Goal: Transaction & Acquisition: Purchase product/service

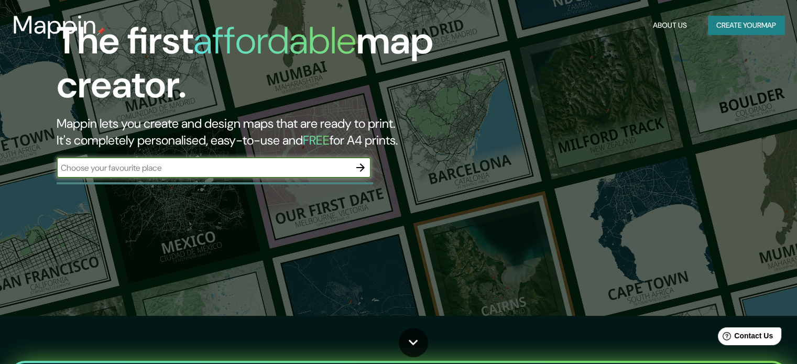
scroll to position [52, 0]
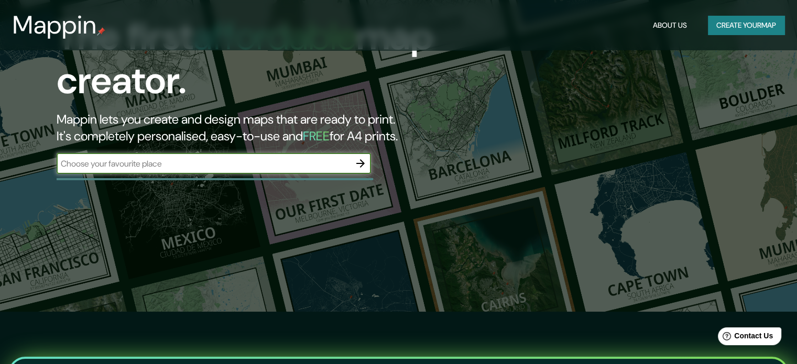
click at [282, 171] on div "​" at bounding box center [214, 163] width 314 height 21
type input "el porvenir san pablo san marcos"
click at [361, 162] on icon "button" at bounding box center [360, 163] width 13 height 13
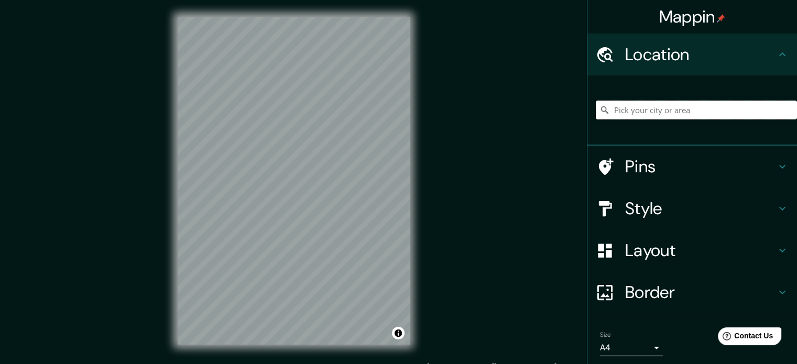
click at [672, 112] on input "Pick your city or area" at bounding box center [696, 110] width 201 height 19
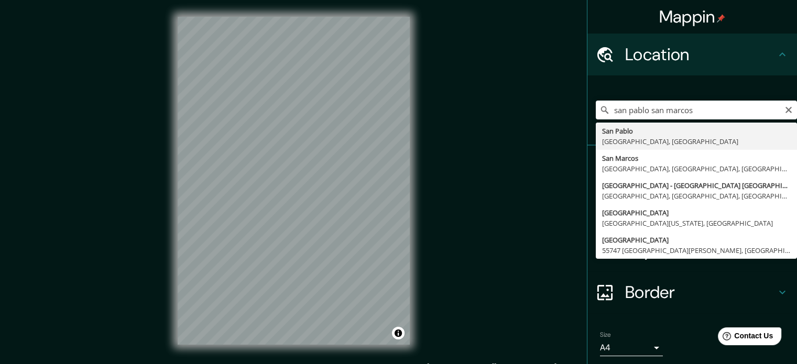
type input "[GEOGRAPHIC_DATA], [GEOGRAPHIC_DATA], [GEOGRAPHIC_DATA]"
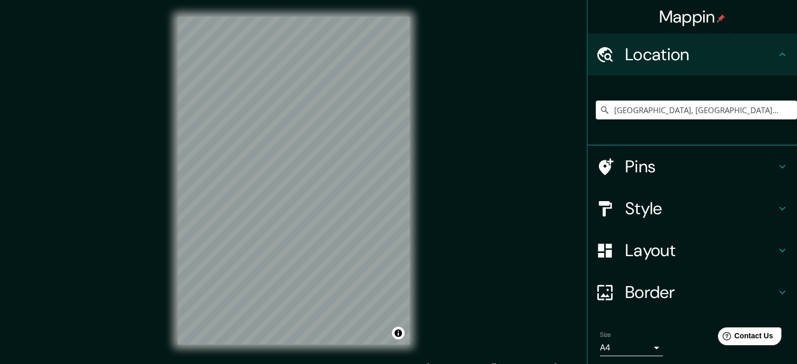
click at [776, 211] on icon at bounding box center [782, 208] width 13 height 13
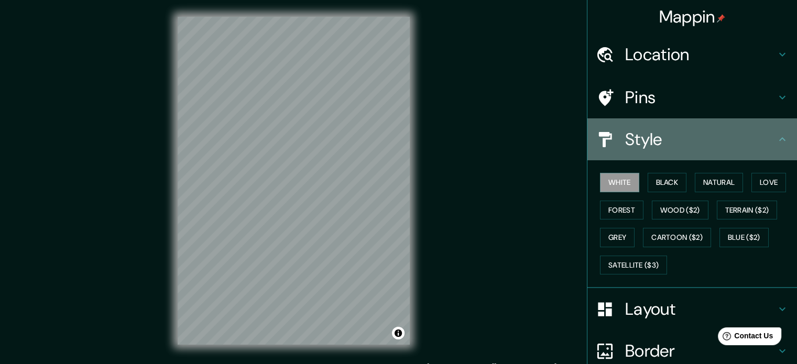
click at [779, 136] on icon at bounding box center [782, 139] width 13 height 13
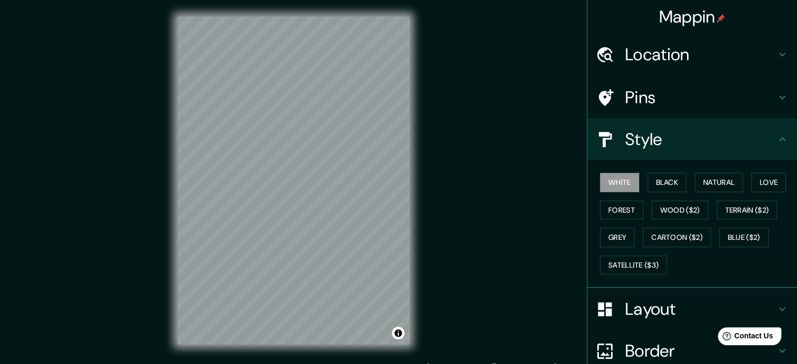
click at [730, 147] on h4 "Style" at bounding box center [700, 139] width 151 height 21
click at [672, 310] on h4 "Layout" at bounding box center [700, 309] width 151 height 21
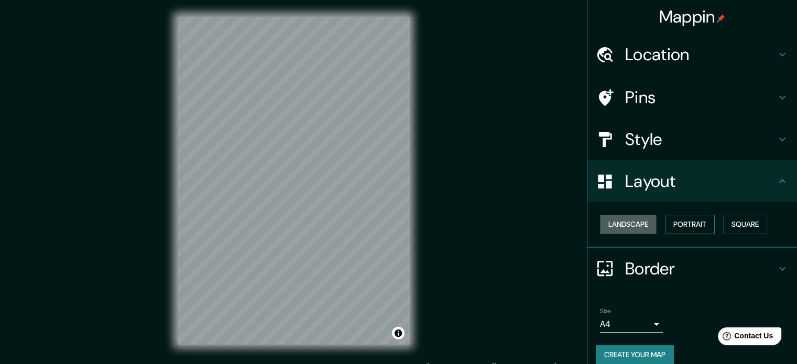
drag, startPoint x: 618, startPoint y: 230, endPoint x: 683, endPoint y: 227, distance: 65.0
click at [618, 229] on button "Landscape" at bounding box center [628, 224] width 57 height 19
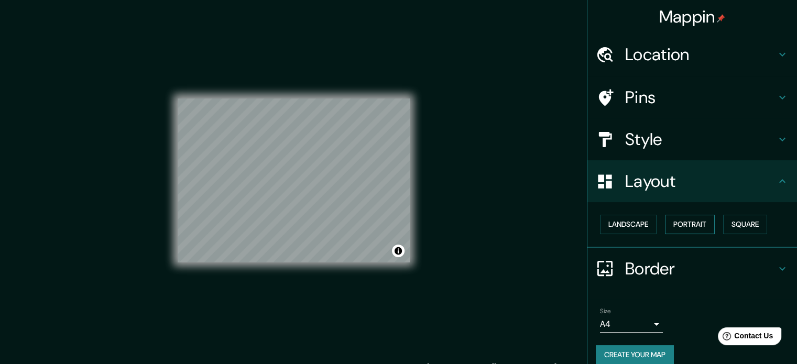
click at [678, 224] on button "Portrait" at bounding box center [690, 224] width 50 height 19
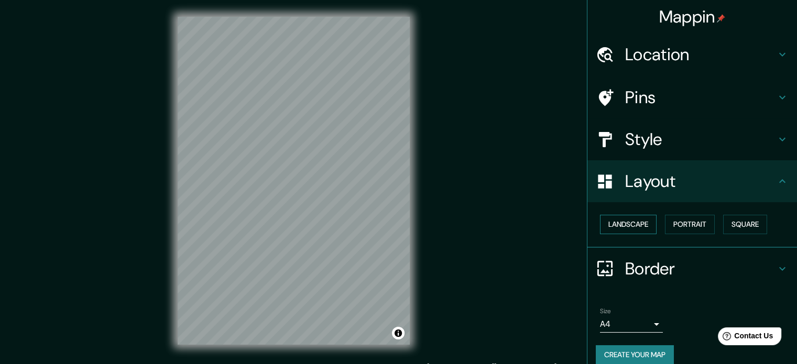
click at [630, 225] on button "Landscape" at bounding box center [628, 224] width 57 height 19
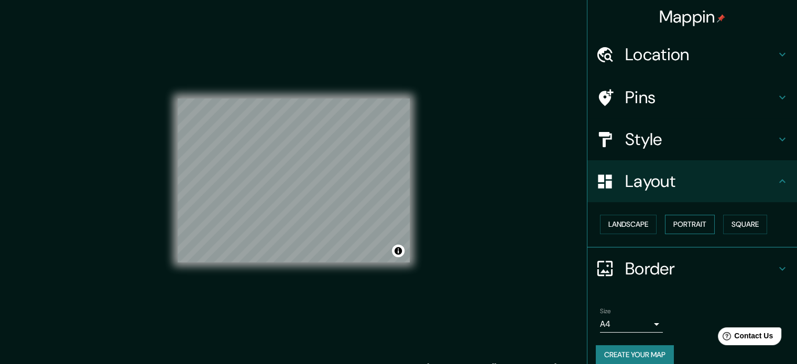
click at [694, 227] on button "Portrait" at bounding box center [690, 224] width 50 height 19
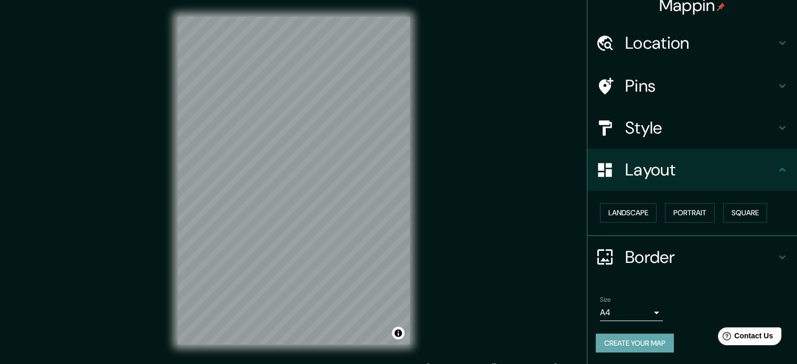
click at [621, 345] on button "Create your map" at bounding box center [635, 343] width 78 height 19
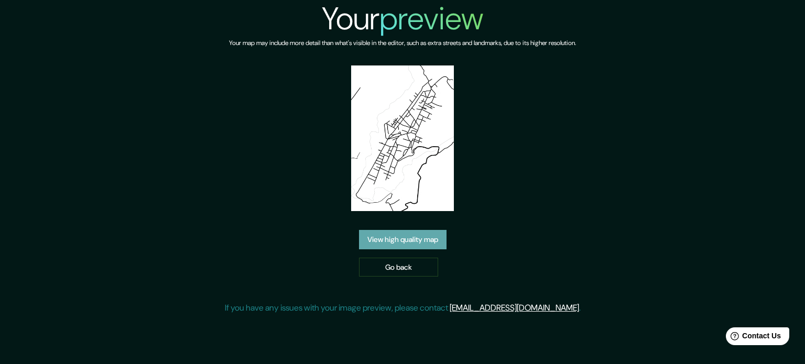
click at [387, 243] on link "View high quality map" at bounding box center [403, 239] width 88 height 19
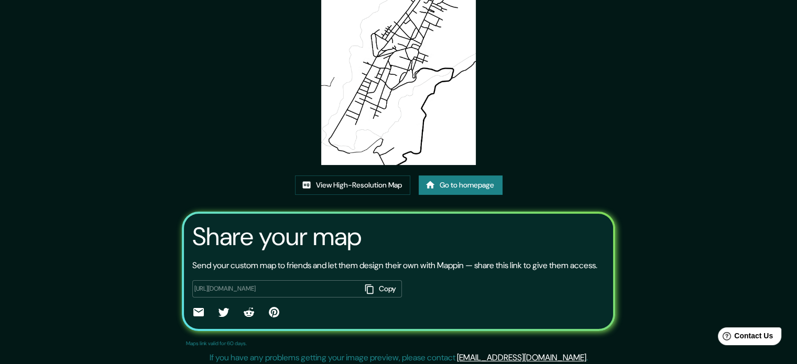
scroll to position [116, 0]
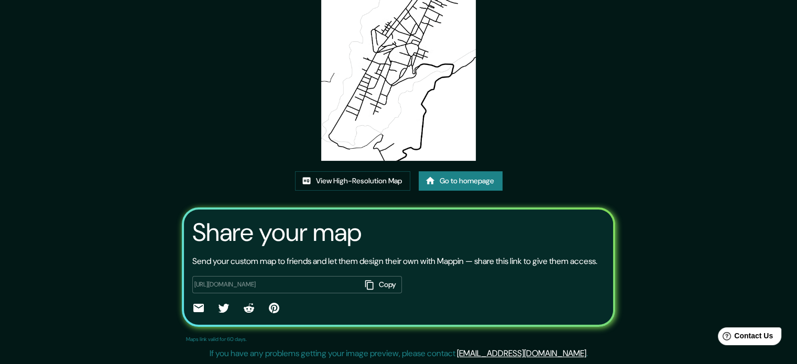
click at [370, 287] on icon "button" at bounding box center [369, 285] width 10 height 10
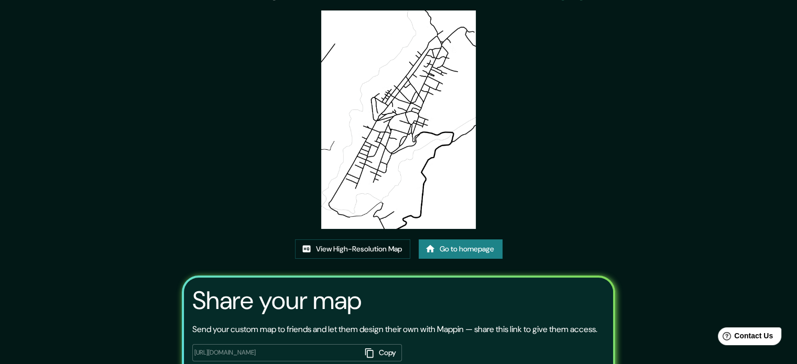
scroll to position [11, 0]
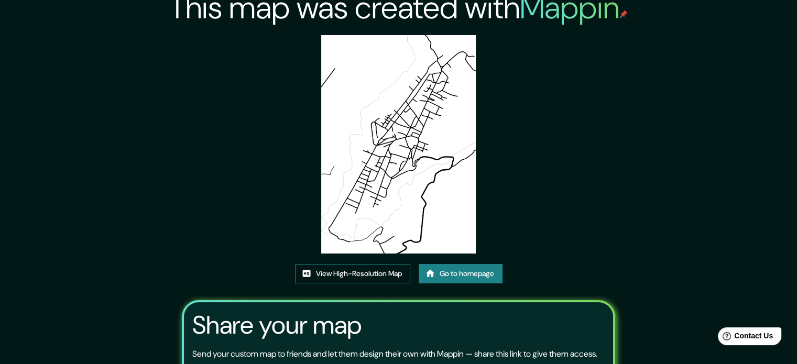
click at [375, 272] on link "View High-Resolution Map" at bounding box center [352, 273] width 115 height 19
